Goal: Task Accomplishment & Management: Use online tool/utility

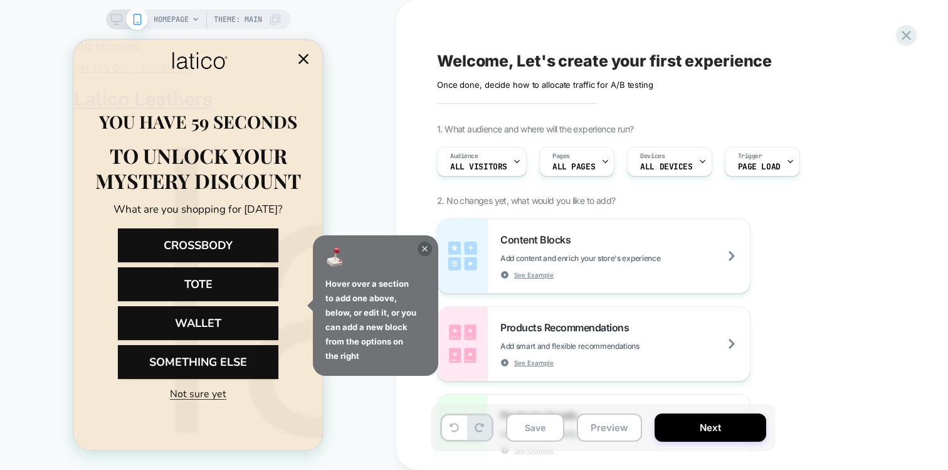
click at [425, 248] on icon at bounding box center [425, 249] width 6 height 6
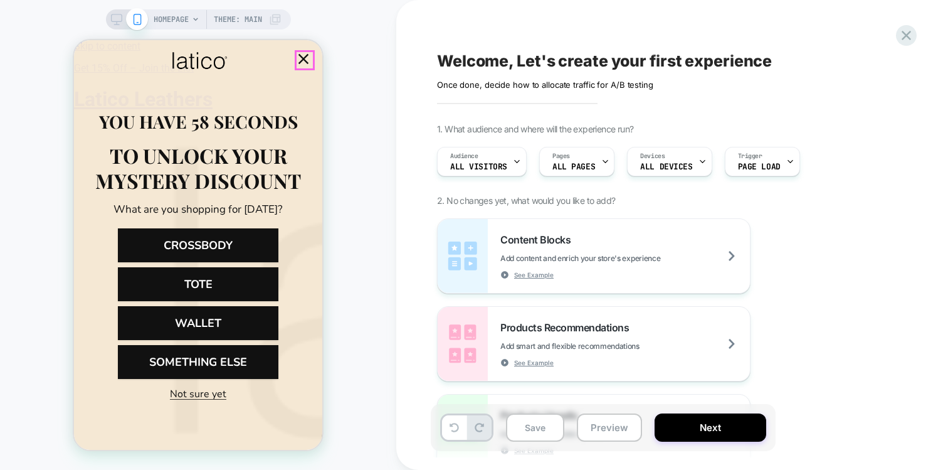
click at [307, 58] on icon "Close popup" at bounding box center [304, 59] width 18 height 18
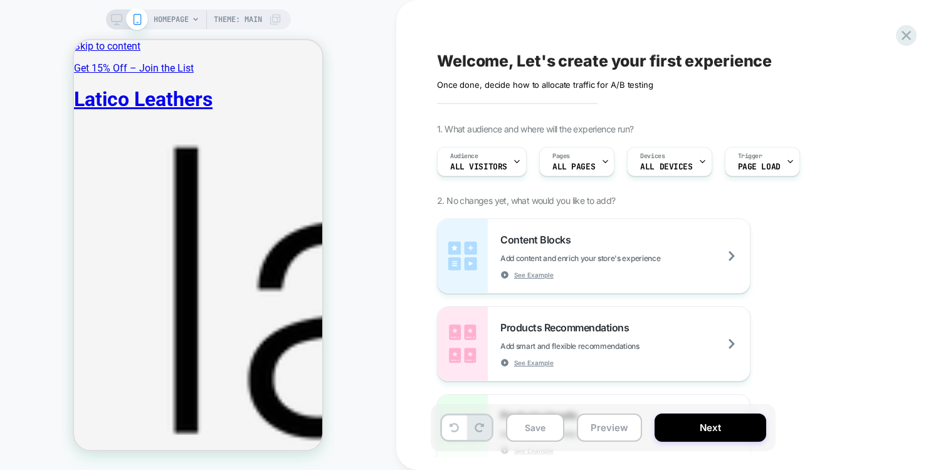
click at [893, 41] on div "Welcome, Let's create your first experience Click to edit experience details On…" at bounding box center [666, 235] width 470 height 445
click at [907, 40] on icon at bounding box center [906, 35] width 17 height 17
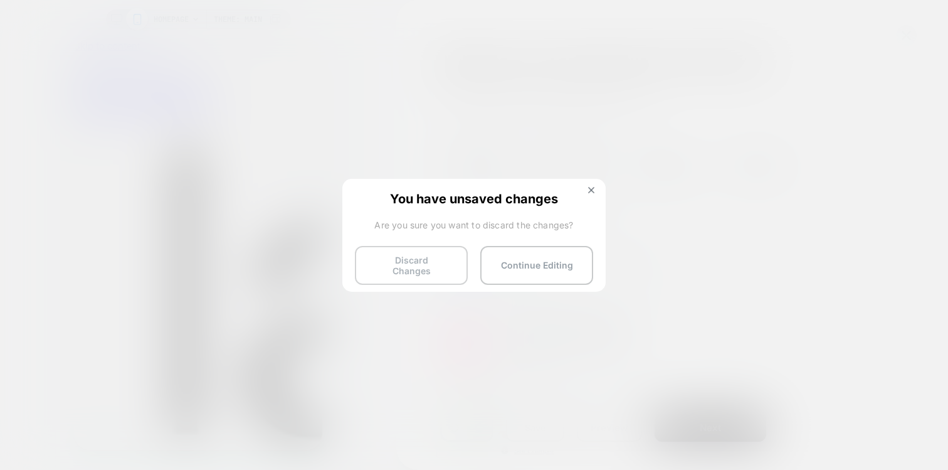
click at [427, 270] on button "Discard Changes" at bounding box center [411, 265] width 113 height 39
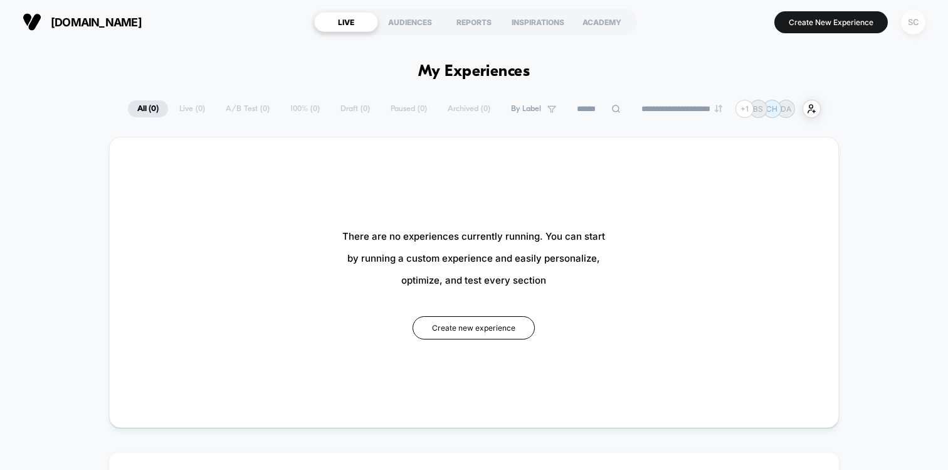
click at [914, 23] on div "SC" at bounding box center [913, 22] width 24 height 24
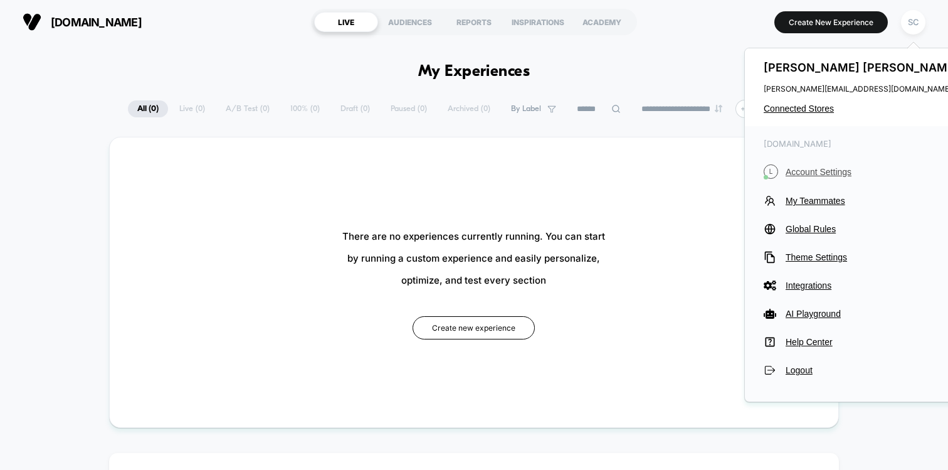
click at [802, 174] on span "Account Settings" at bounding box center [874, 172] width 176 height 10
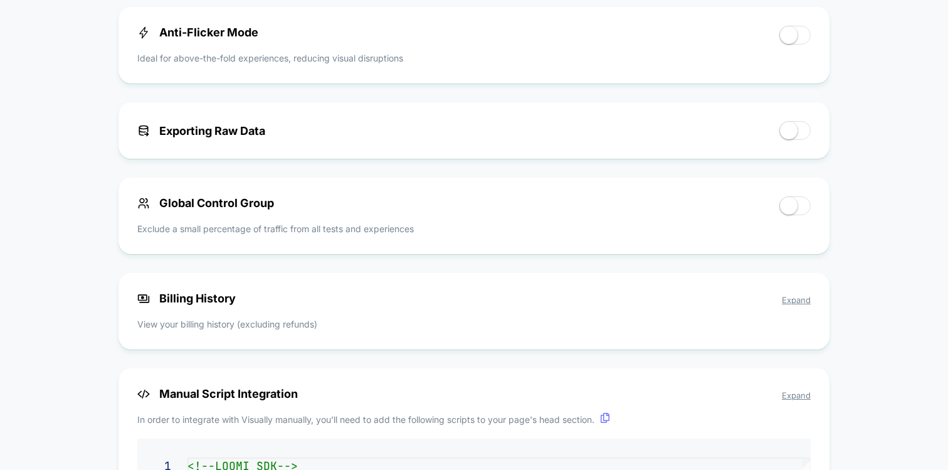
scroll to position [641, 0]
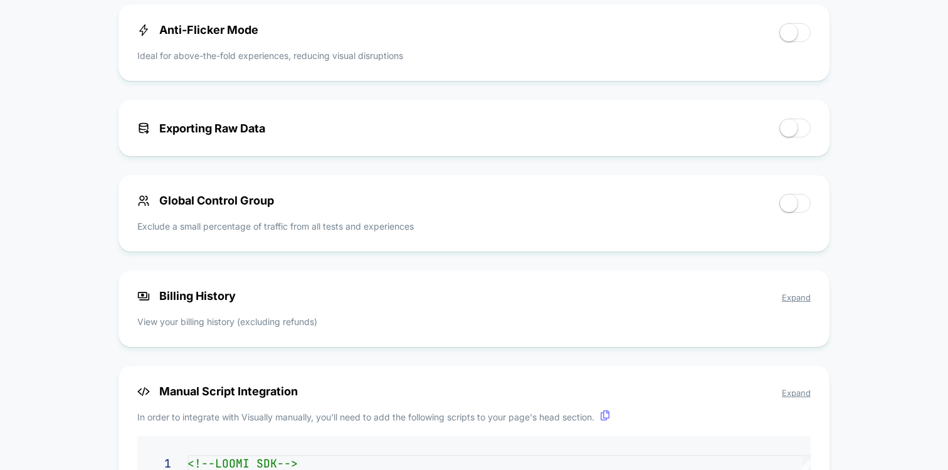
click at [796, 299] on span "Expand" at bounding box center [796, 297] width 29 height 10
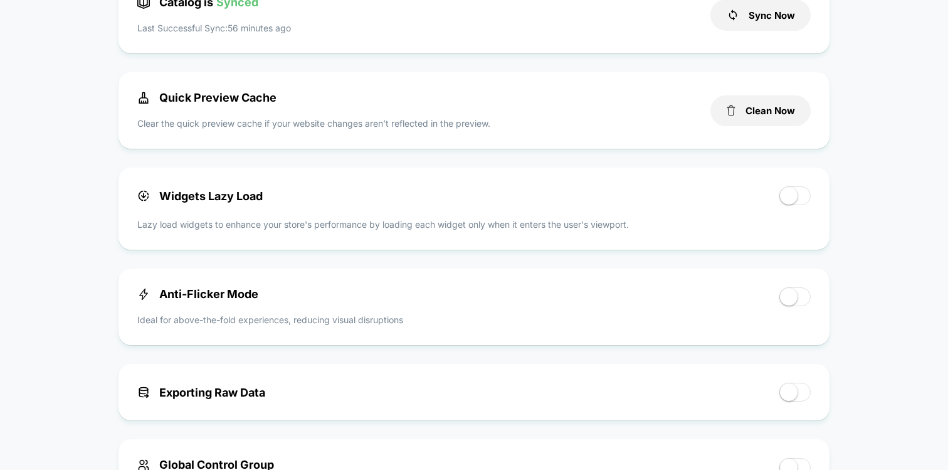
scroll to position [0, 0]
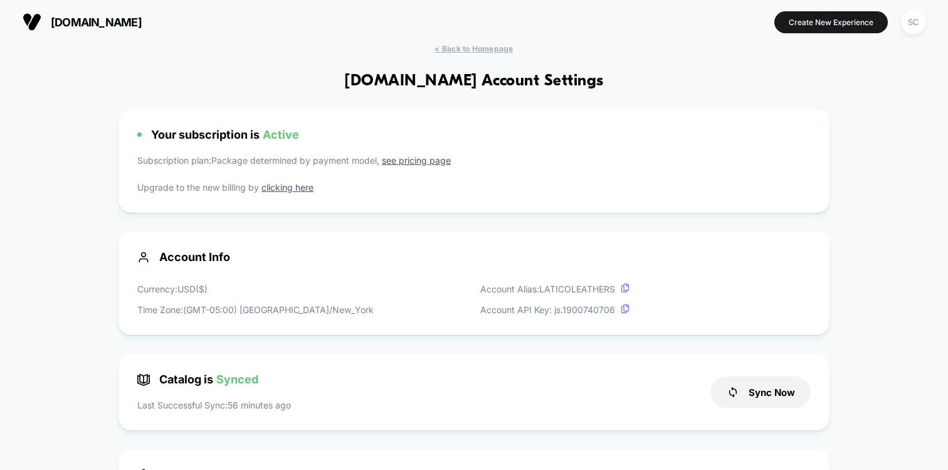
click at [462, 41] on div "[DOMAIN_NAME] Create New Experience SC" at bounding box center [474, 22] width 948 height 44
click at [462, 47] on span "< Back to Homepage" at bounding box center [474, 48] width 78 height 9
